Goal: Find specific page/section: Find specific page/section

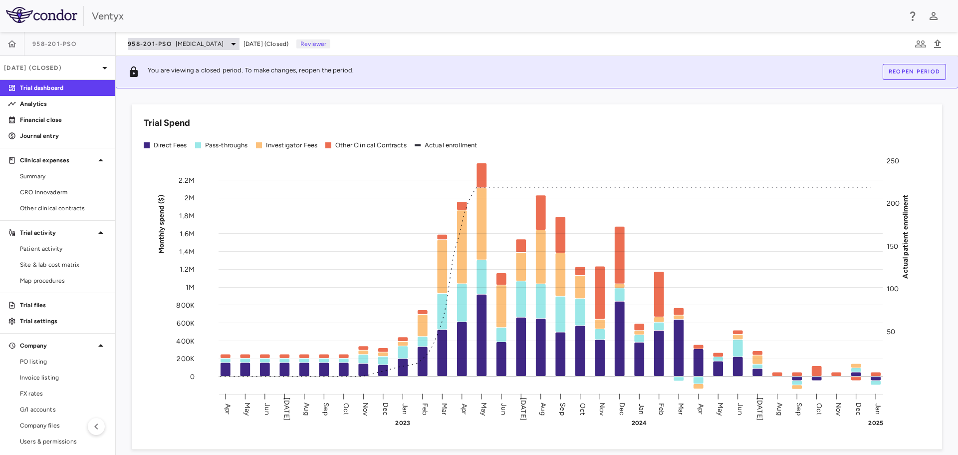
click at [209, 45] on span "[MEDICAL_DATA]" at bounding box center [200, 43] width 48 height 9
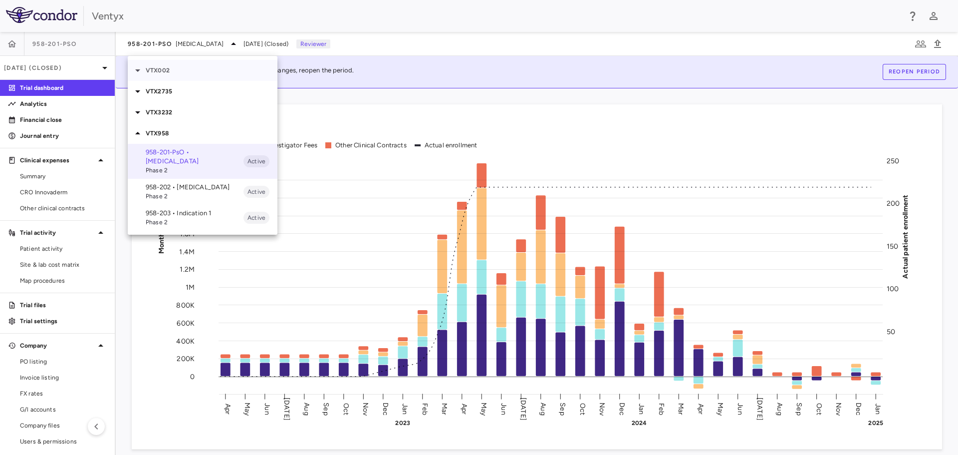
click at [146, 71] on p "VTX002" at bounding box center [212, 70] width 132 height 9
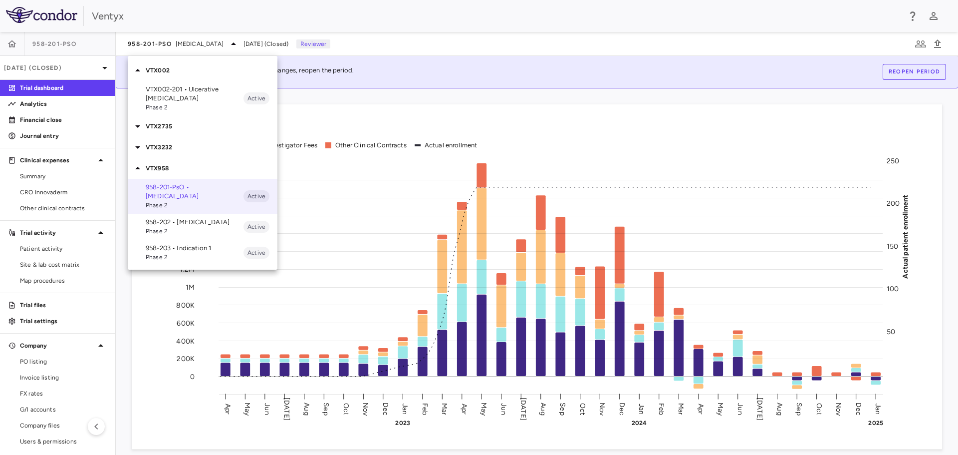
click at [178, 93] on p "VTX002-201 • Ulcerative [MEDICAL_DATA]" at bounding box center [195, 94] width 98 height 18
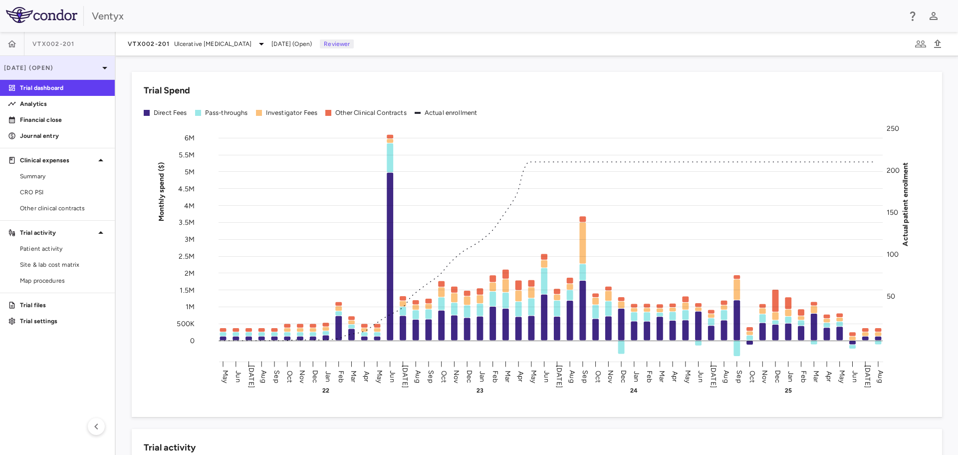
click at [104, 69] on icon at bounding box center [105, 68] width 12 height 12
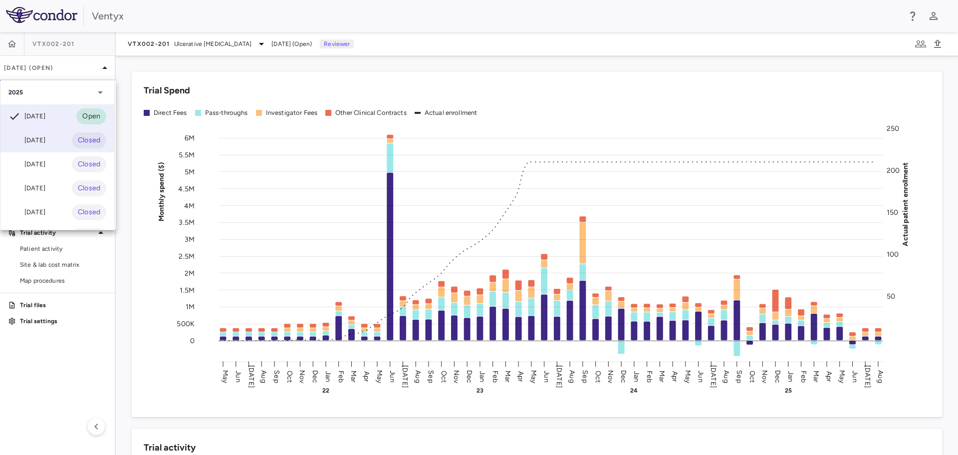
click at [36, 140] on div "[DATE]" at bounding box center [26, 140] width 37 height 12
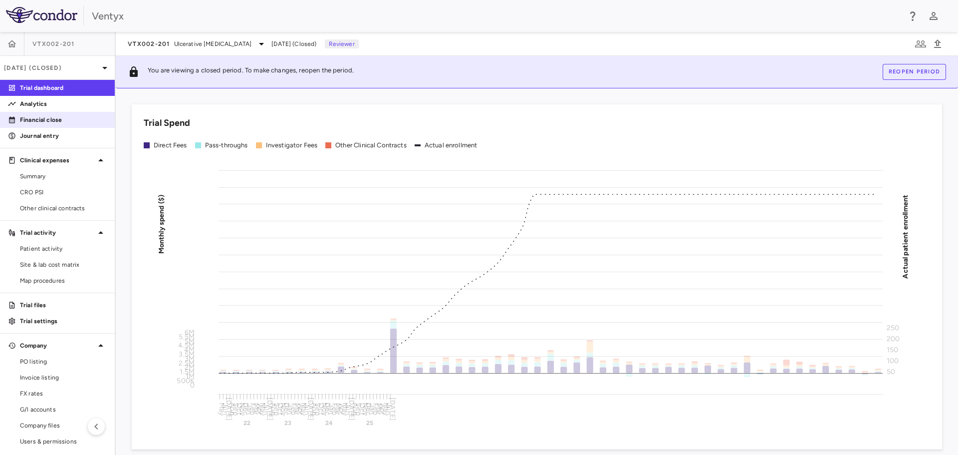
click at [41, 122] on p "Financial close" at bounding box center [63, 119] width 87 height 9
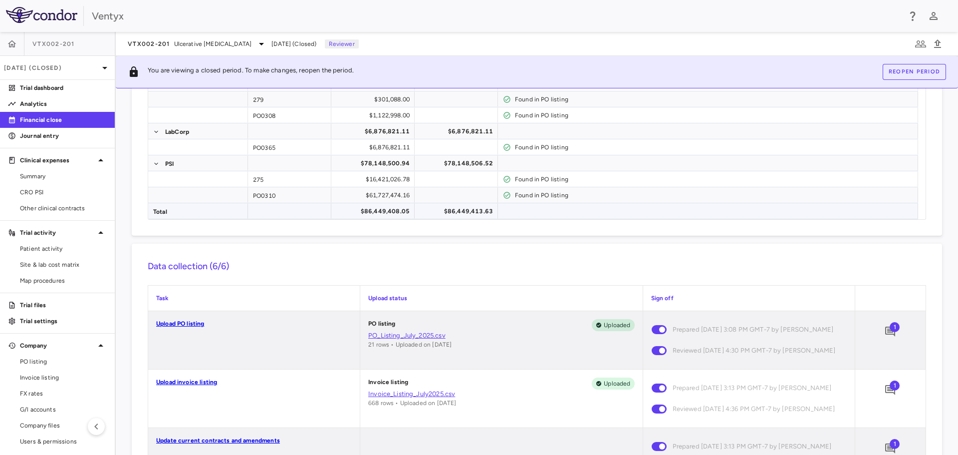
scroll to position [150, 0]
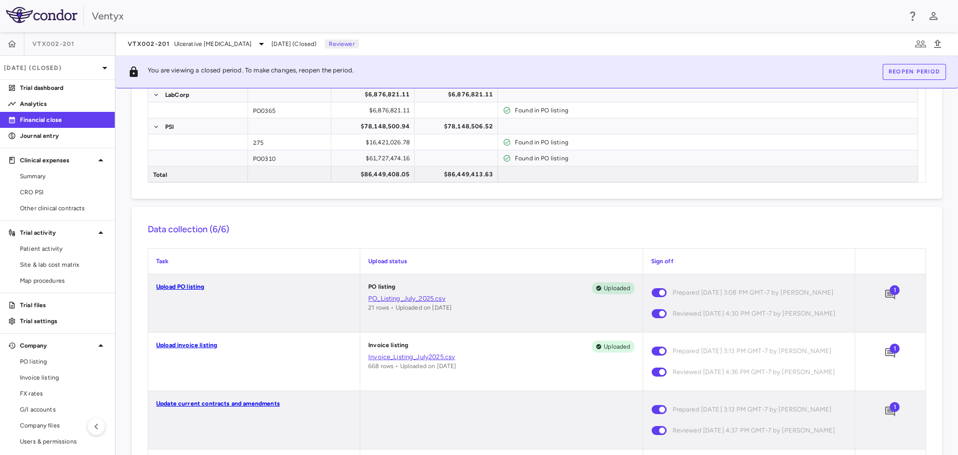
click at [890, 293] on span "1" at bounding box center [895, 290] width 10 height 10
